Goal: Transaction & Acquisition: Purchase product/service

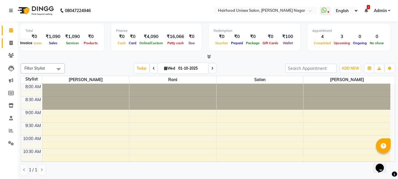
click at [14, 43] on span at bounding box center [11, 43] width 10 height 7
select select "754"
select select "service"
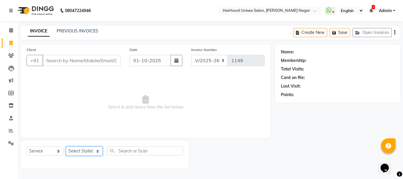
click at [87, 150] on select "Select Stylist [PERSON_NAME] Rani Salon [PERSON_NAME]" at bounding box center [84, 151] width 37 height 9
click at [99, 62] on input "Client" at bounding box center [81, 60] width 78 height 11
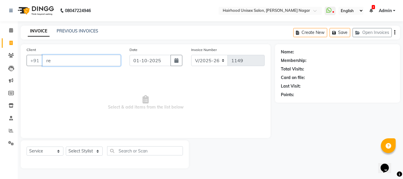
type input "r"
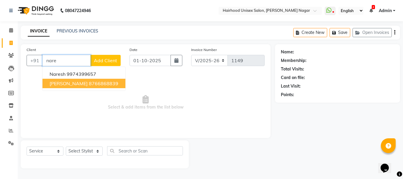
click at [79, 82] on span "[PERSON_NAME]" at bounding box center [69, 84] width 38 height 6
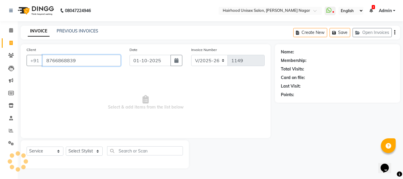
type input "8766868839"
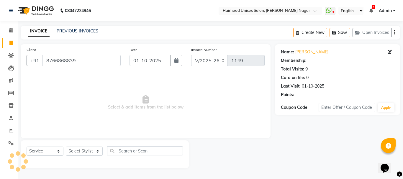
select select "1: Object"
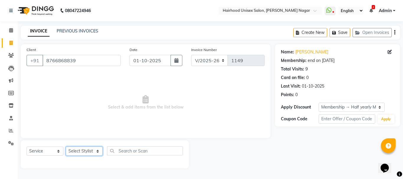
click at [93, 153] on select "Select Stylist [PERSON_NAME] Rani Salon [PERSON_NAME]" at bounding box center [84, 151] width 37 height 9
select select "12325"
click at [66, 147] on select "Select Stylist [PERSON_NAME] Rani Salon [PERSON_NAME]" at bounding box center [84, 151] width 37 height 9
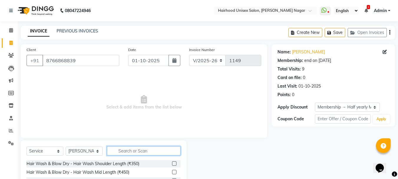
click at [128, 148] on input "text" at bounding box center [144, 150] width 74 height 9
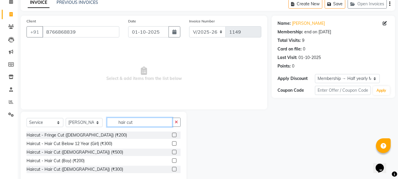
scroll to position [41, 0]
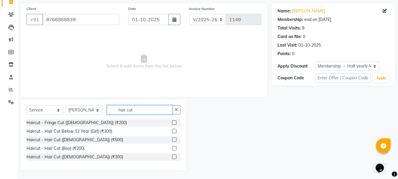
type input "hair cut"
click at [175, 158] on label at bounding box center [174, 157] width 4 height 4
click at [175, 158] on input "checkbox" at bounding box center [174, 157] width 4 height 4
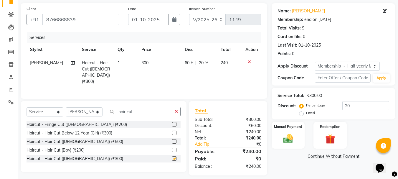
checkbox input "false"
click at [157, 109] on input "hair cut" at bounding box center [139, 111] width 65 height 9
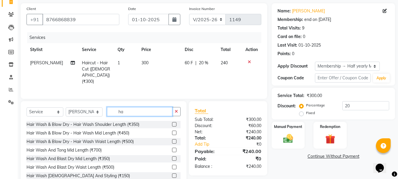
type input "h"
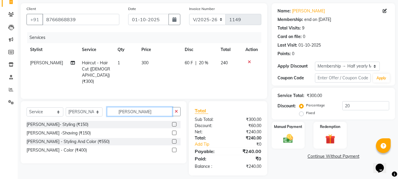
type input "[PERSON_NAME]"
click at [173, 122] on label at bounding box center [174, 124] width 4 height 4
click at [173, 123] on input "checkbox" at bounding box center [174, 125] width 4 height 4
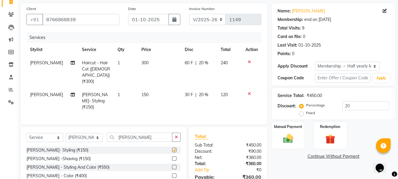
checkbox input "false"
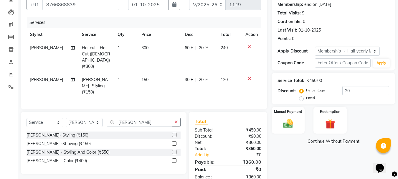
scroll to position [64, 0]
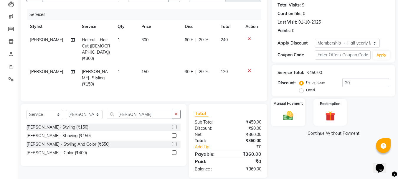
click at [282, 117] on img at bounding box center [288, 116] width 17 height 12
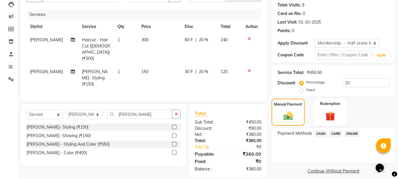
click at [352, 133] on span "ONLINE" at bounding box center [352, 133] width 15 height 7
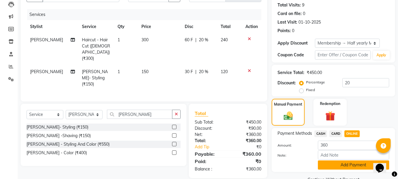
click at [334, 166] on button "Add Payment" at bounding box center [353, 164] width 71 height 9
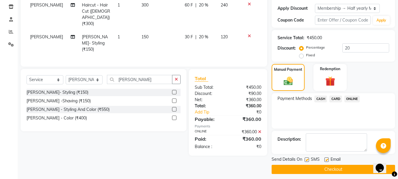
scroll to position [103, 0]
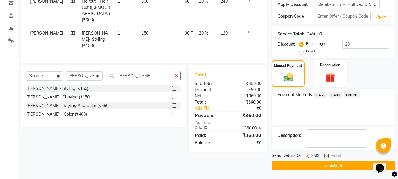
click at [315, 165] on button "Checkout" at bounding box center [334, 165] width 124 height 9
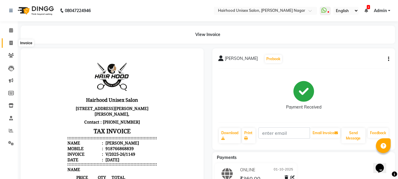
click at [13, 42] on icon at bounding box center [10, 43] width 3 height 4
select select "754"
select select "service"
